Goal: Information Seeking & Learning: Learn about a topic

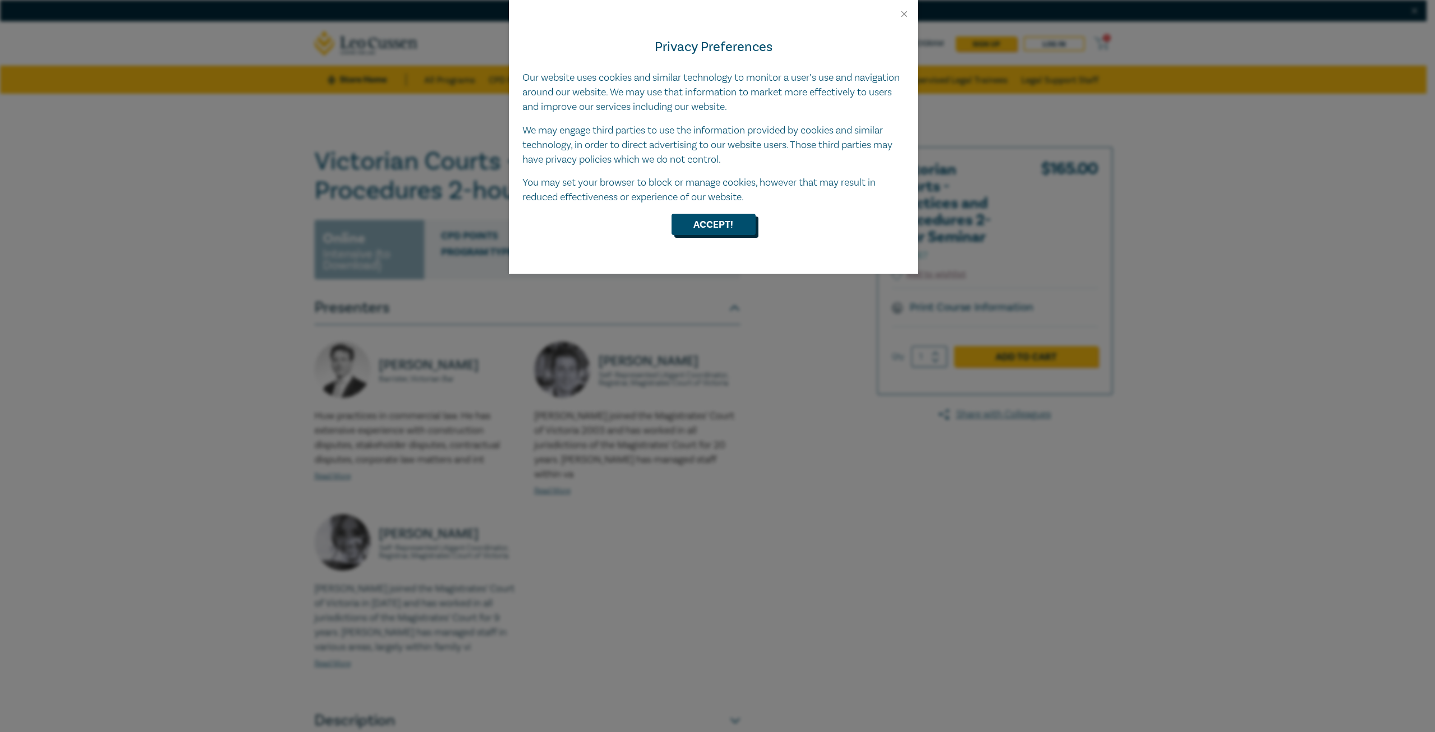
click at [731, 218] on button "Accept!" at bounding box center [714, 224] width 84 height 21
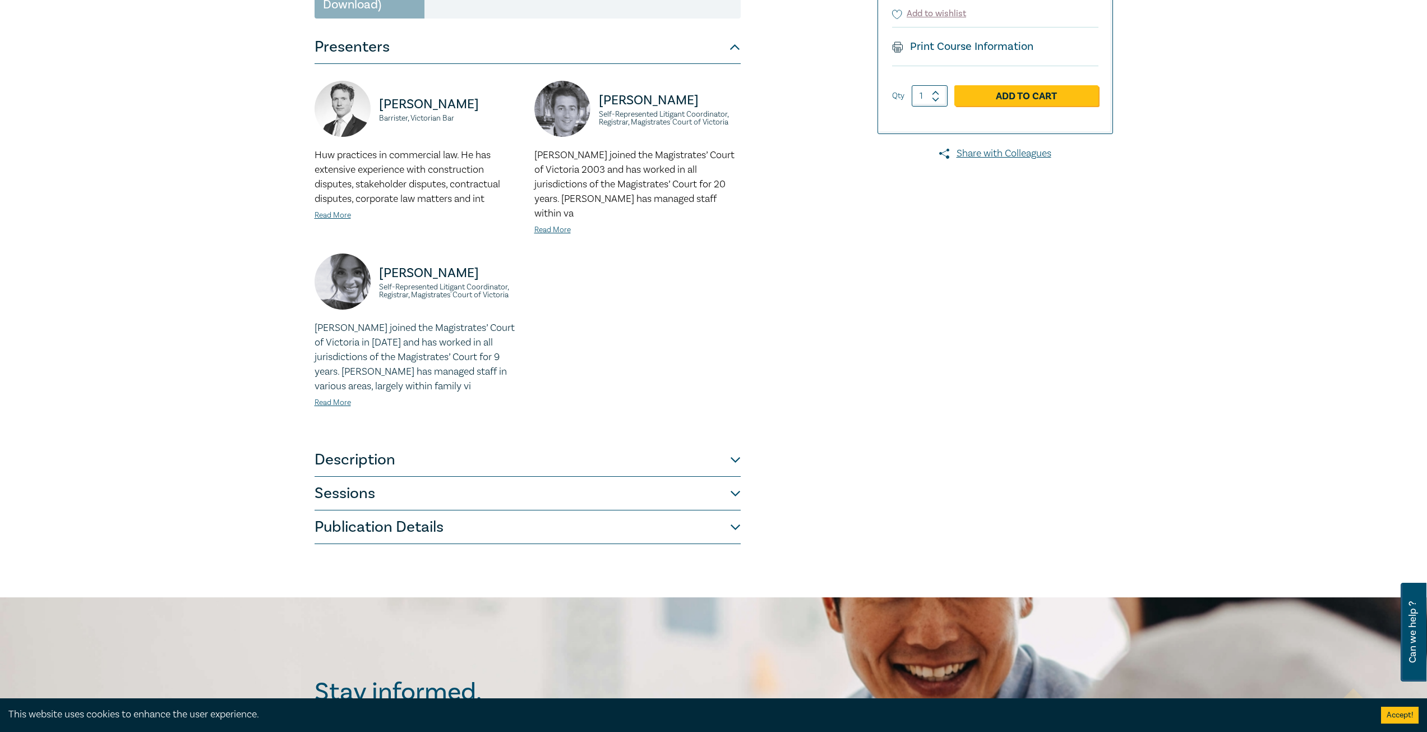
scroll to position [280, 0]
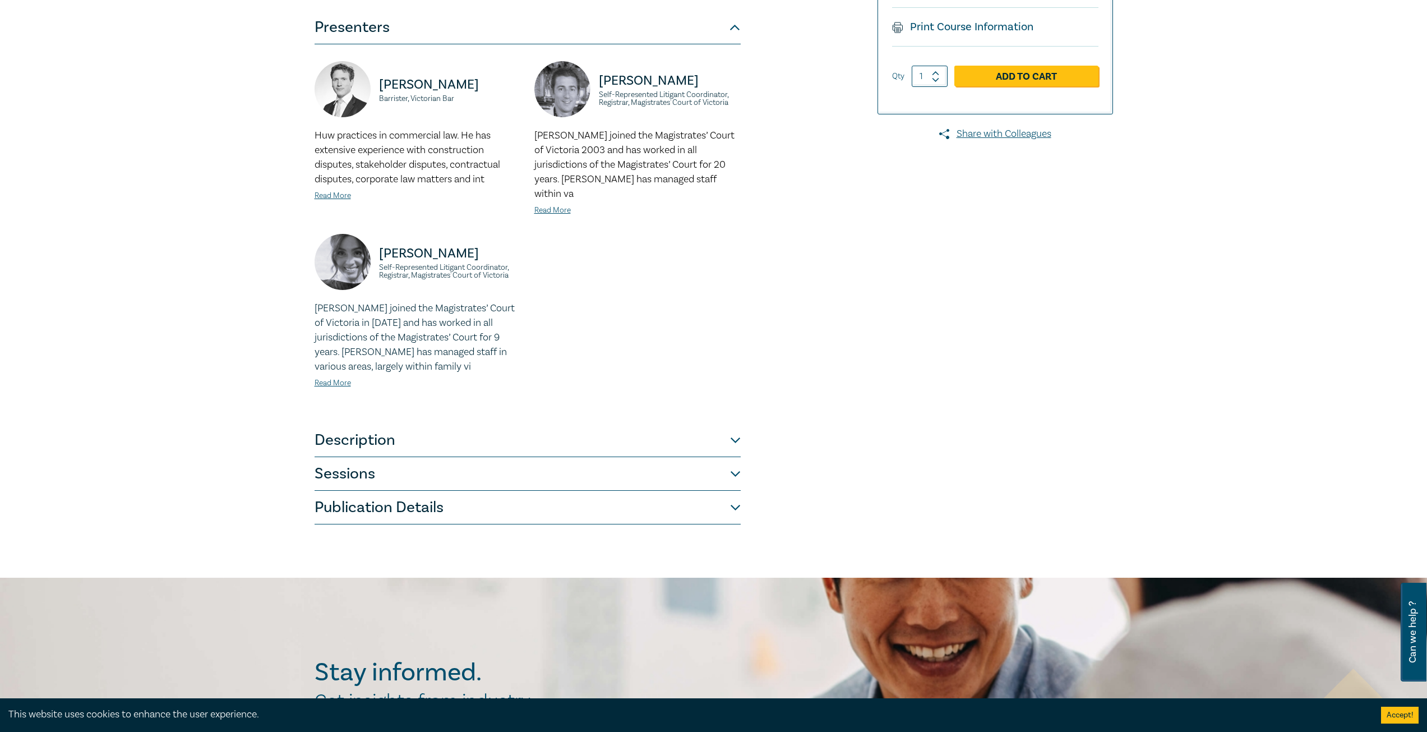
click at [689, 458] on button "Sessions" at bounding box center [528, 474] width 426 height 34
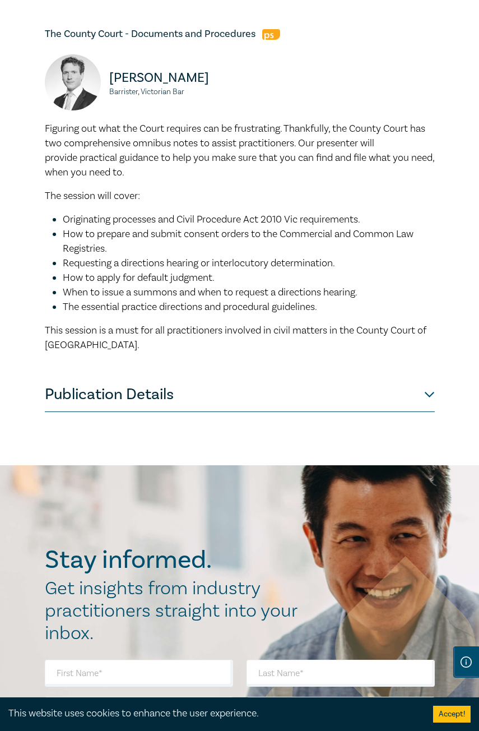
scroll to position [897, 0]
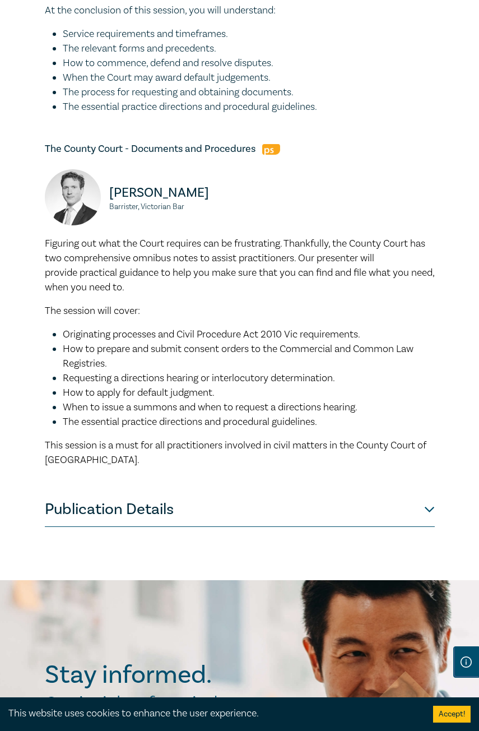
click at [399, 525] on button "Publication Details" at bounding box center [240, 510] width 390 height 34
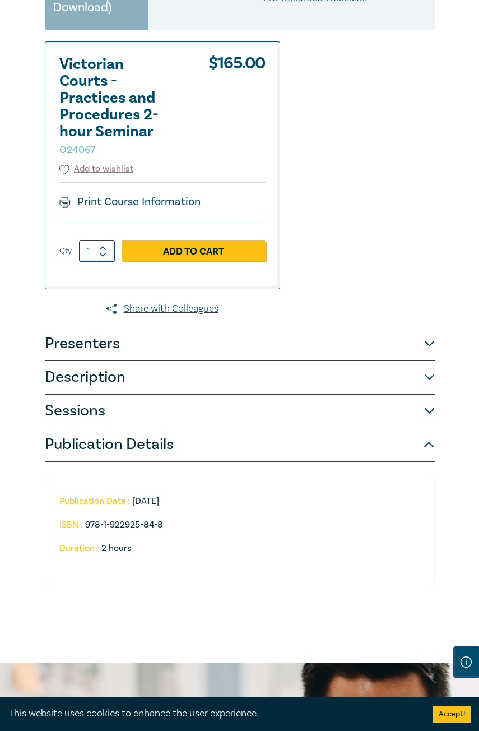
scroll to position [336, 0]
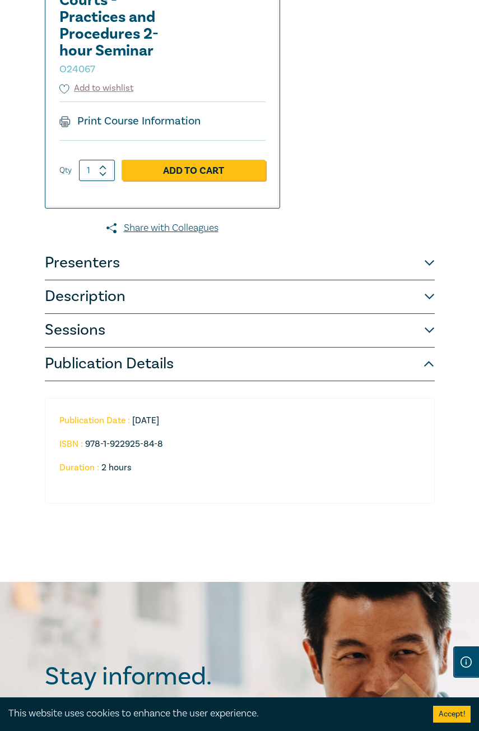
click at [403, 375] on button "Publication Details" at bounding box center [240, 365] width 390 height 34
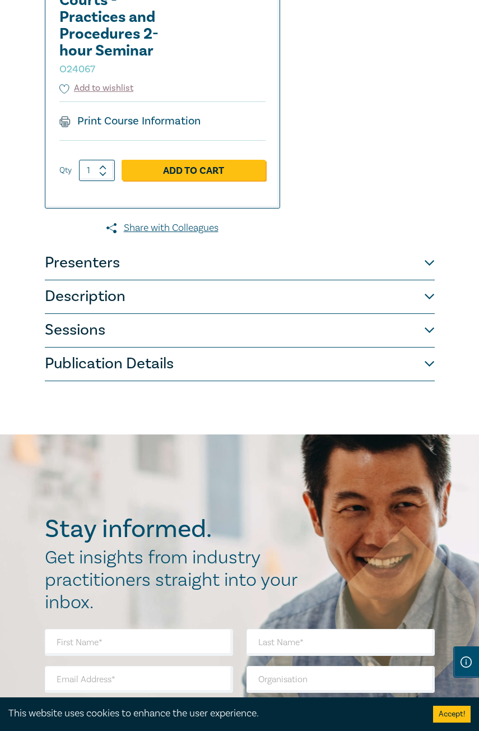
drag, startPoint x: 411, startPoint y: 318, endPoint x: 412, endPoint y: 306, distance: 12.3
click at [412, 313] on button "Description" at bounding box center [240, 297] width 390 height 34
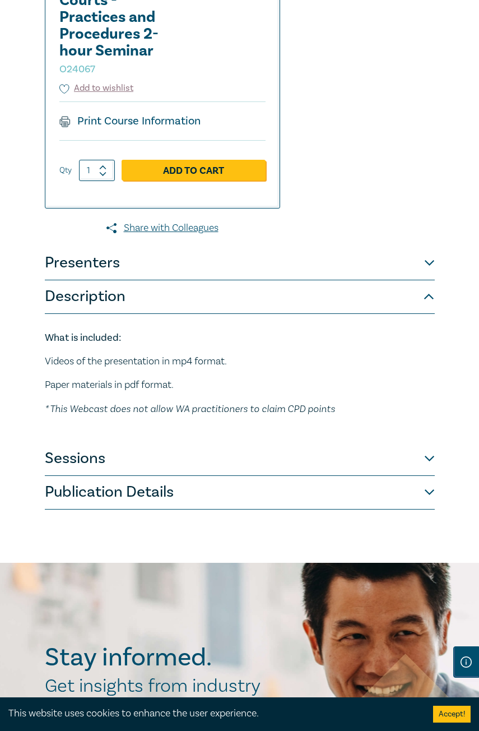
click at [418, 280] on button "Presenters" at bounding box center [240, 264] width 390 height 34
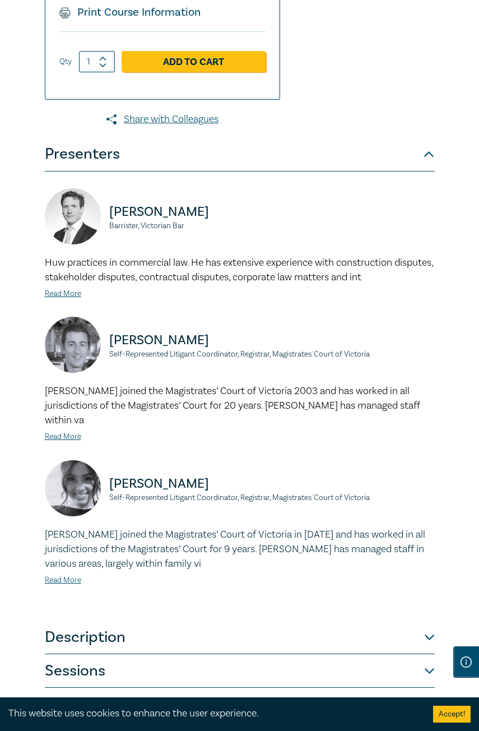
scroll to position [449, 0]
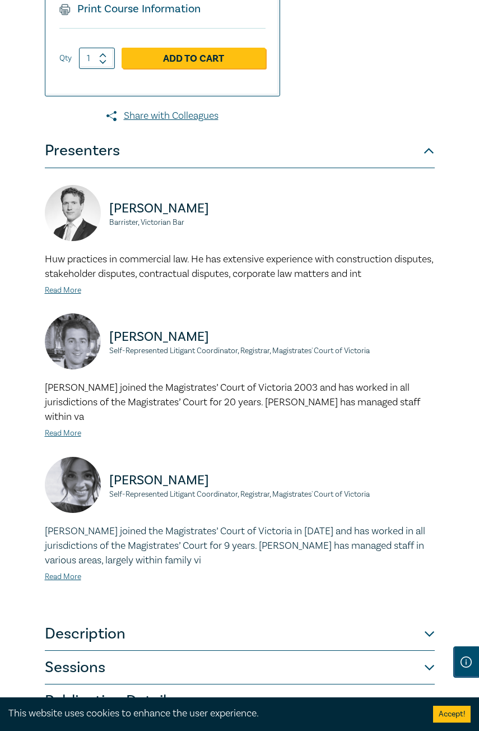
click at [410, 160] on button "Presenters" at bounding box center [240, 152] width 390 height 34
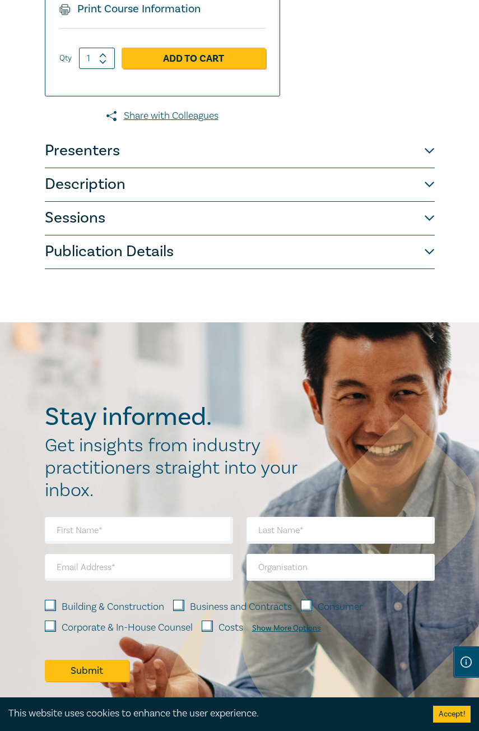
click at [408, 202] on button "Description" at bounding box center [240, 185] width 390 height 34
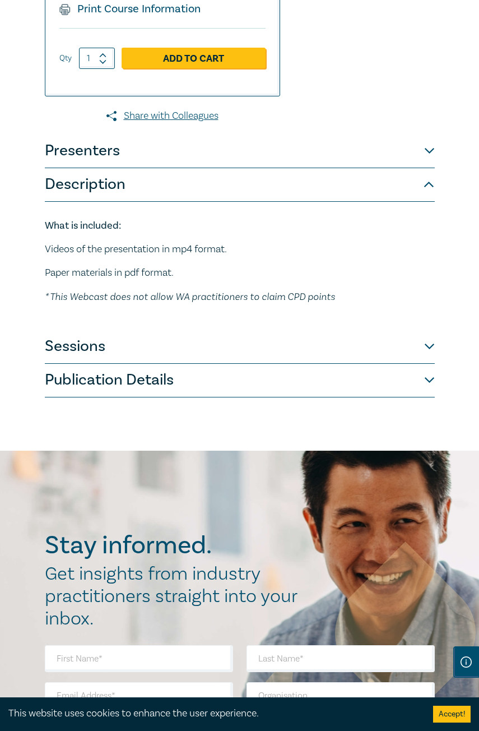
click at [405, 202] on button "Description" at bounding box center [240, 185] width 390 height 34
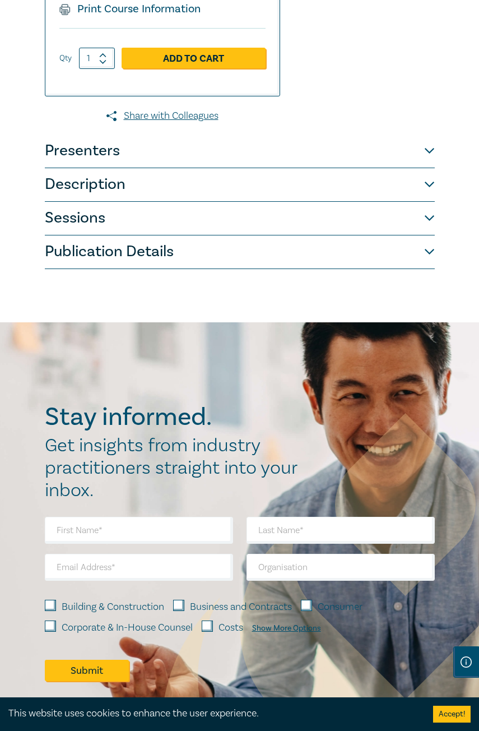
click at [427, 229] on button "Sessions" at bounding box center [240, 219] width 390 height 34
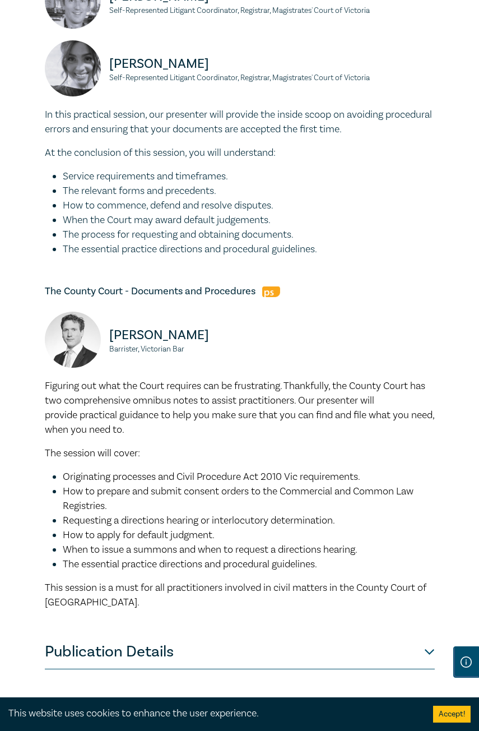
scroll to position [785, 0]
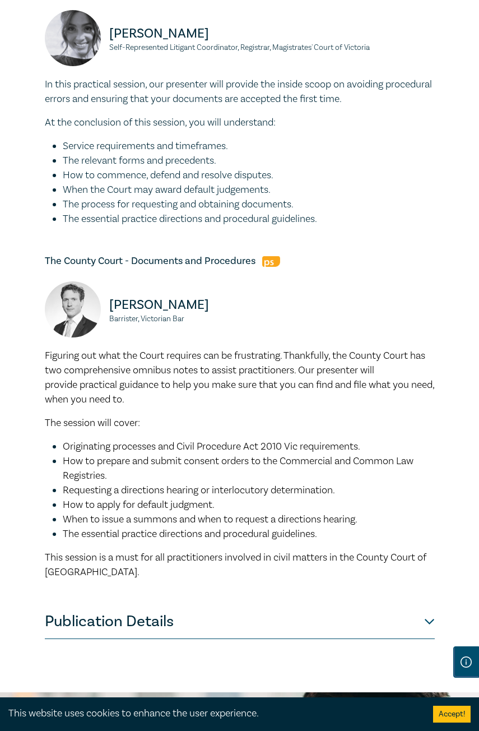
drag, startPoint x: 128, startPoint y: 424, endPoint x: 190, endPoint y: 422, distance: 61.7
click at [128, 424] on div "Figuring out what the Court requires can be frustrating. Thankfully, the County…" at bounding box center [240, 464] width 390 height 231
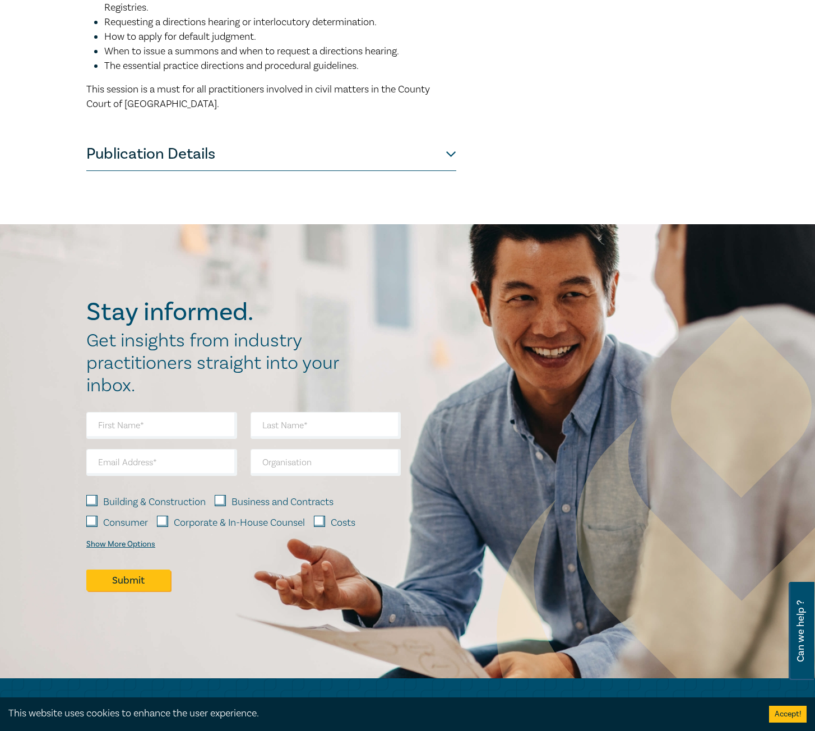
scroll to position [897, 0]
